Goal: Use online tool/utility: Use online tool/utility

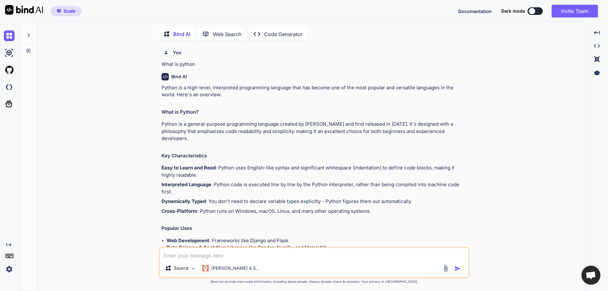
type textarea "x"
click at [8, 84] on img at bounding box center [9, 87] width 11 height 11
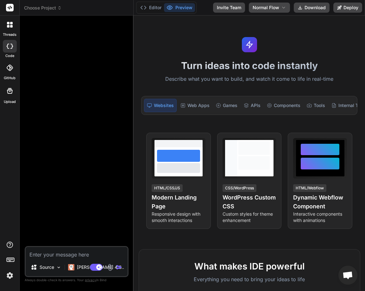
type textarea "x"
